Goal: Task Accomplishment & Management: Manage account settings

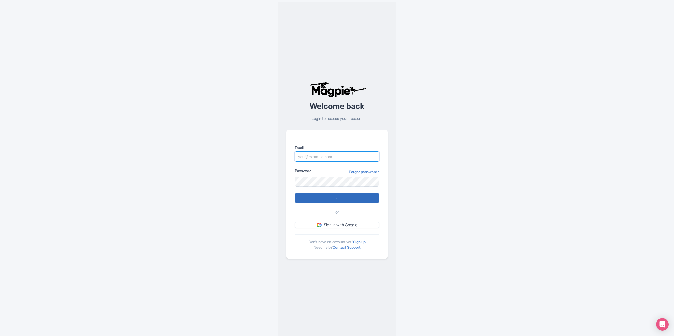
type input "yfir@yourfriendinreykjavik.com"
click at [321, 198] on input "Login" at bounding box center [337, 198] width 84 height 10
type input "Logging in..."
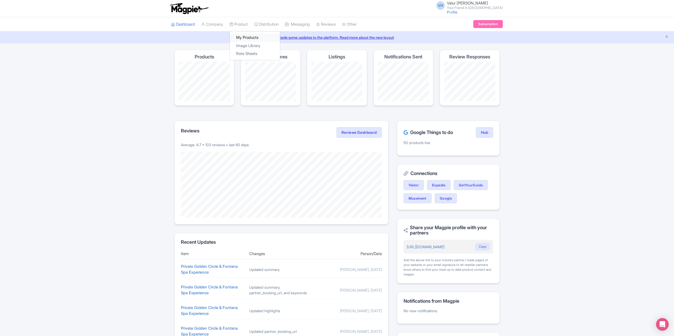
click at [239, 34] on link "My Products" at bounding box center [255, 38] width 50 height 8
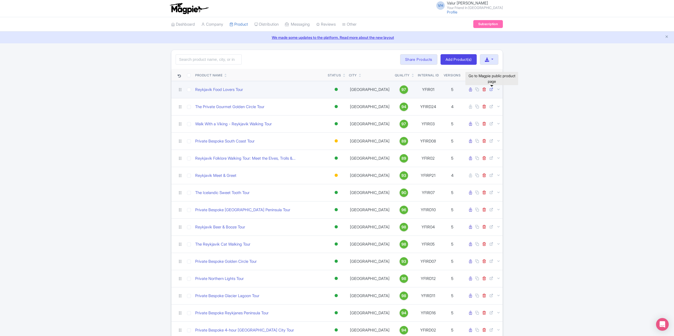
click at [493, 90] on icon at bounding box center [491, 89] width 4 height 4
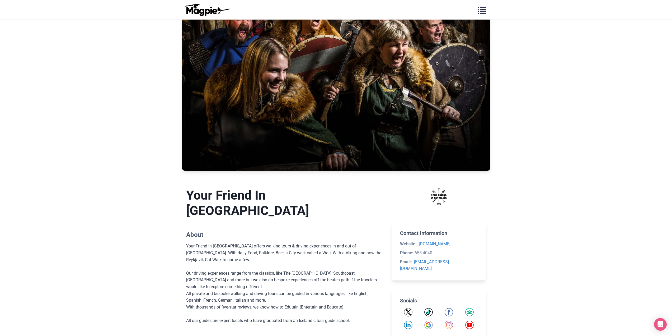
scroll to position [106, 0]
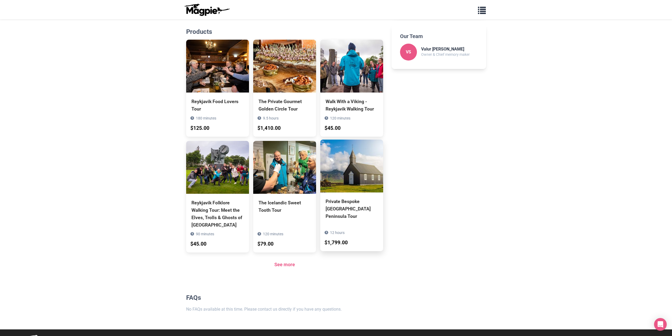
scroll to position [414, 0]
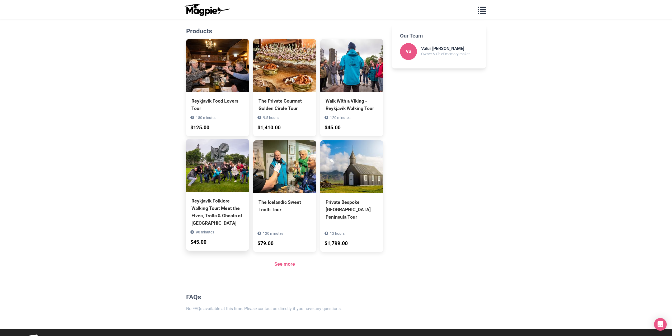
click at [198, 197] on div "Reykjavik Folklore Walking Tour: Meet the Elves, Trolls & Ghosts of [GEOGRAPHIC…" at bounding box center [217, 212] width 52 height 30
